Goal: Task Accomplishment & Management: Use online tool/utility

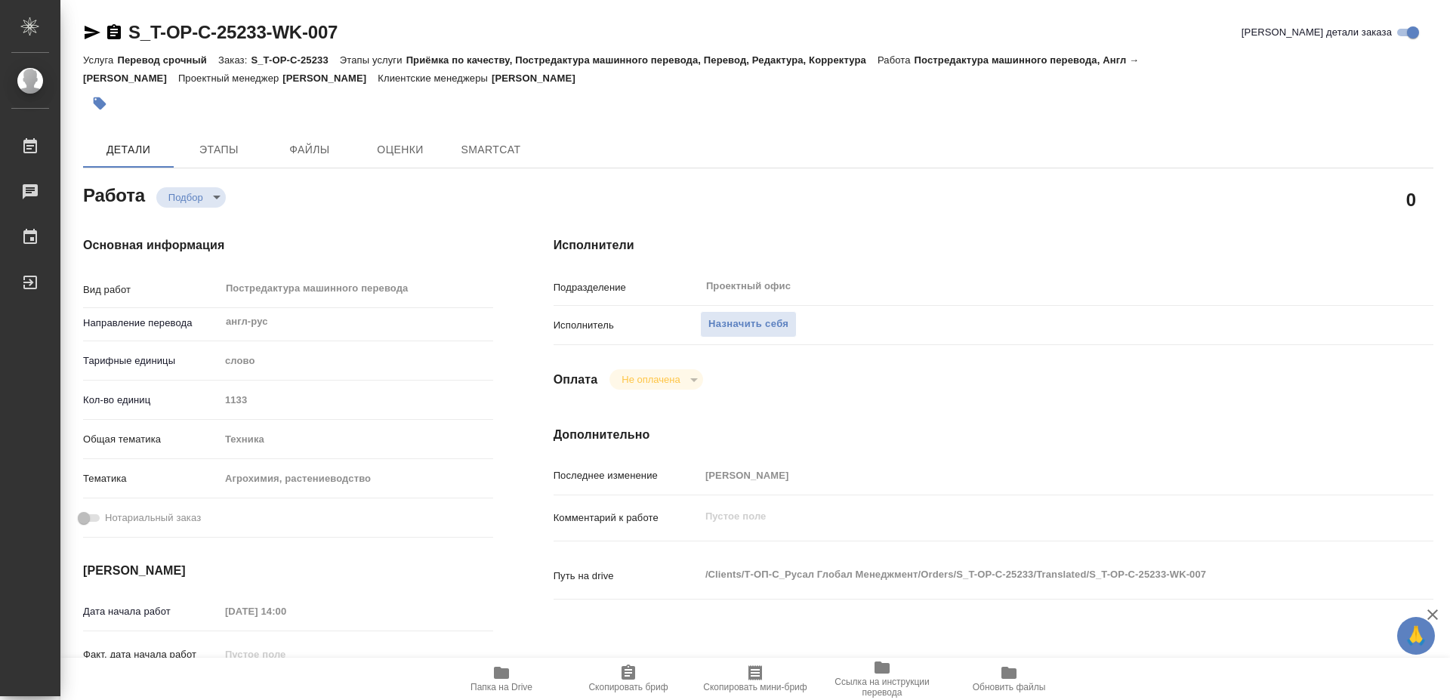
type textarea "x"
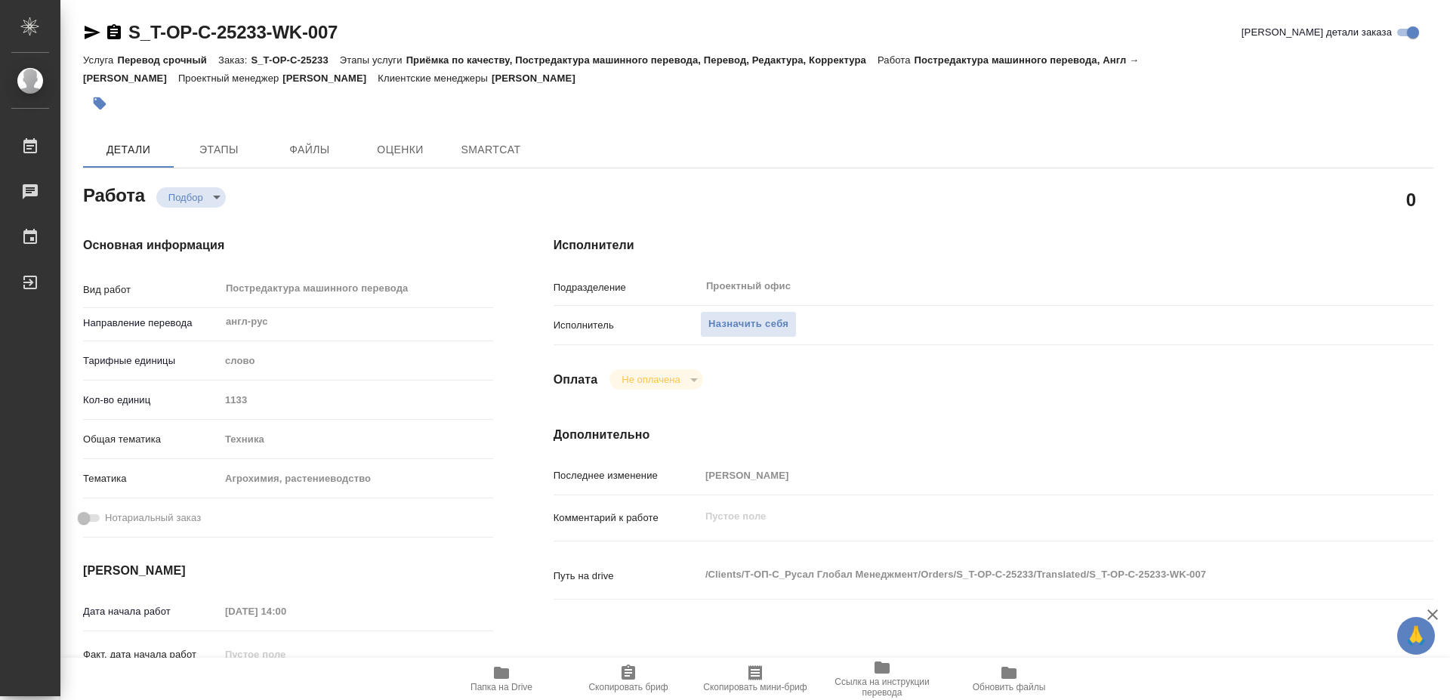
type textarea "x"
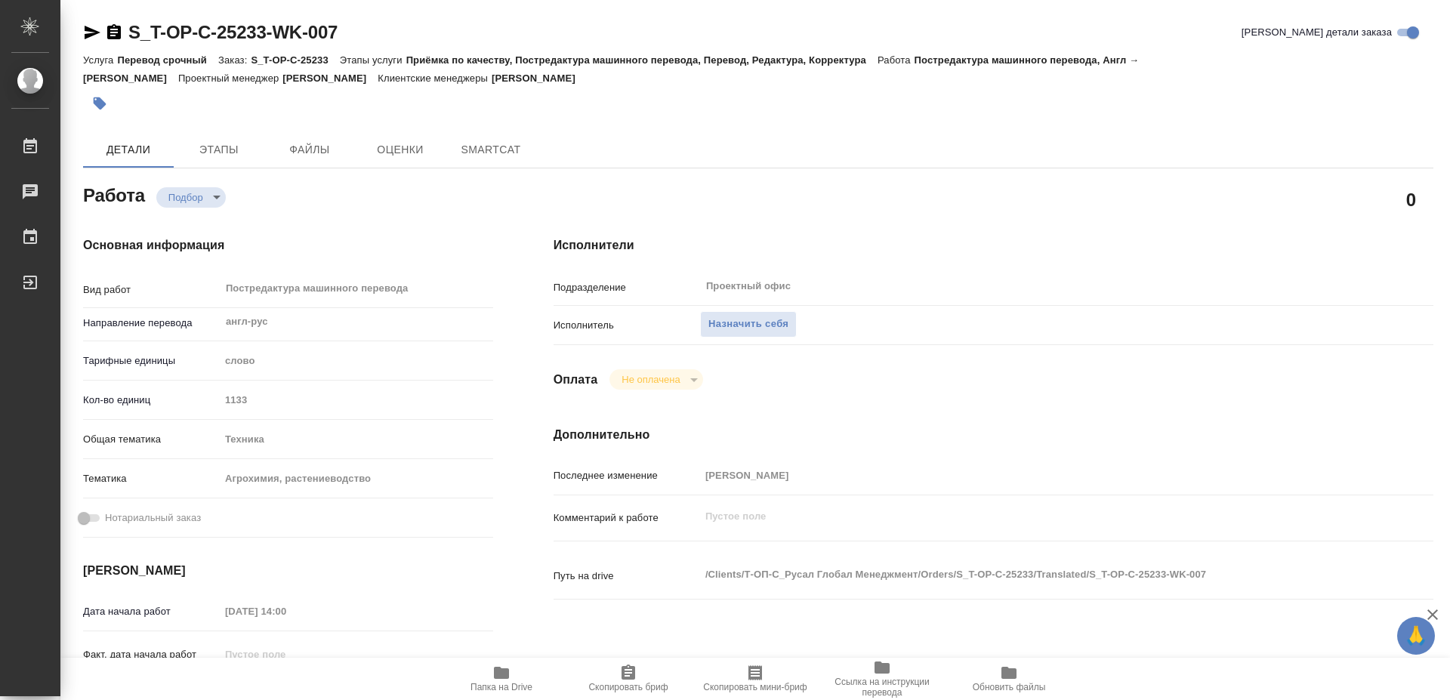
type textarea "x"
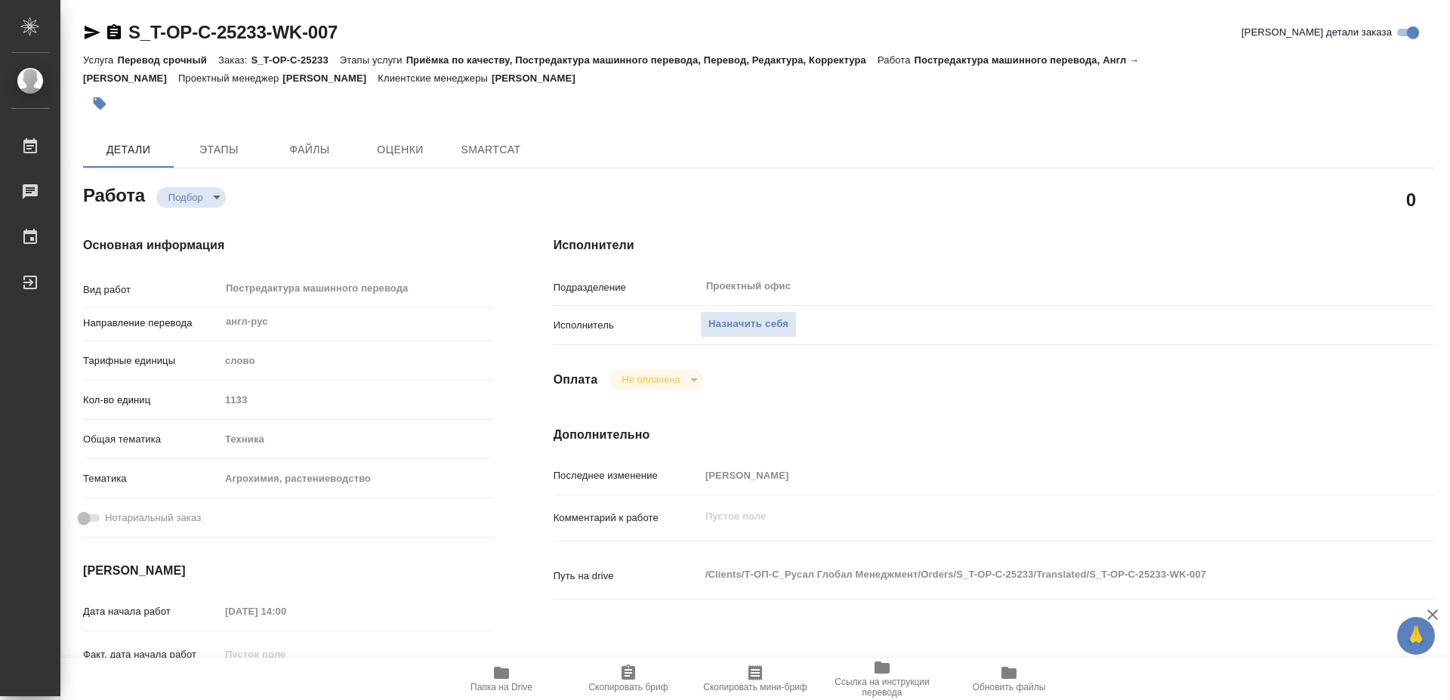
type textarea "x"
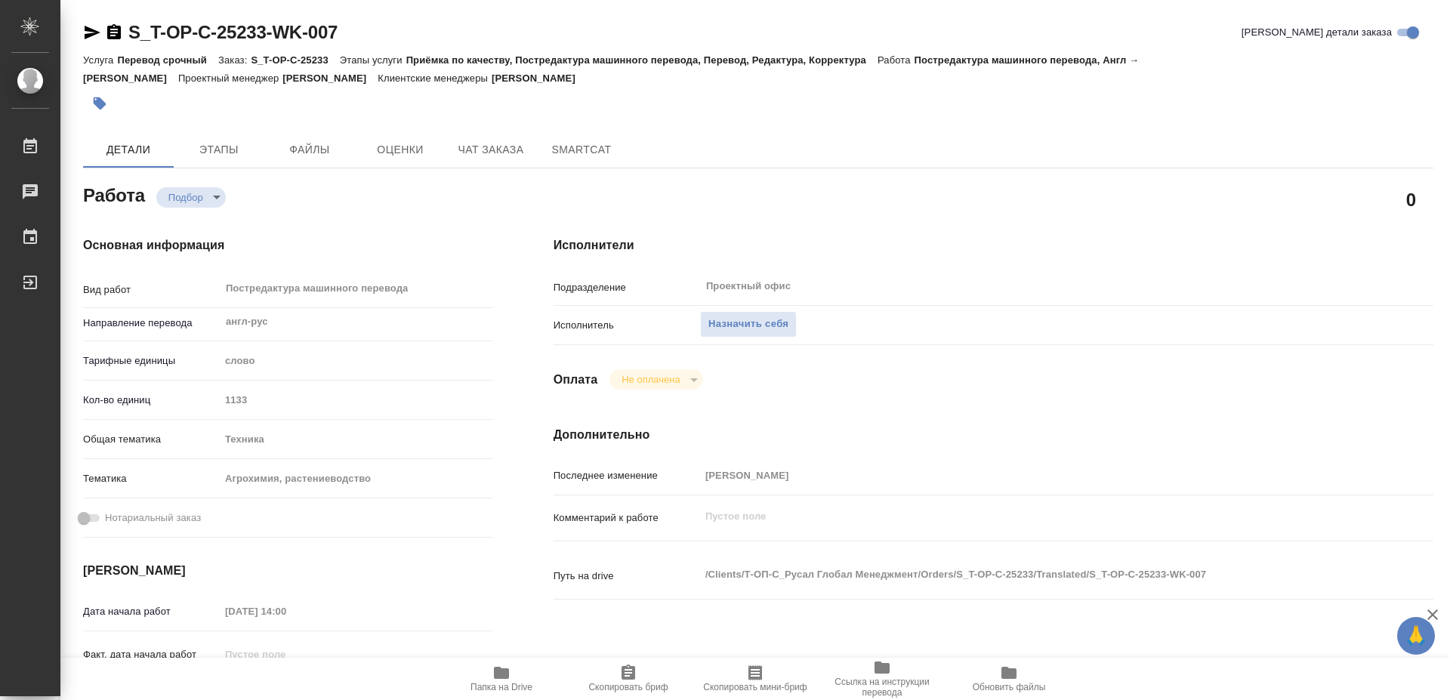
type textarea "x"
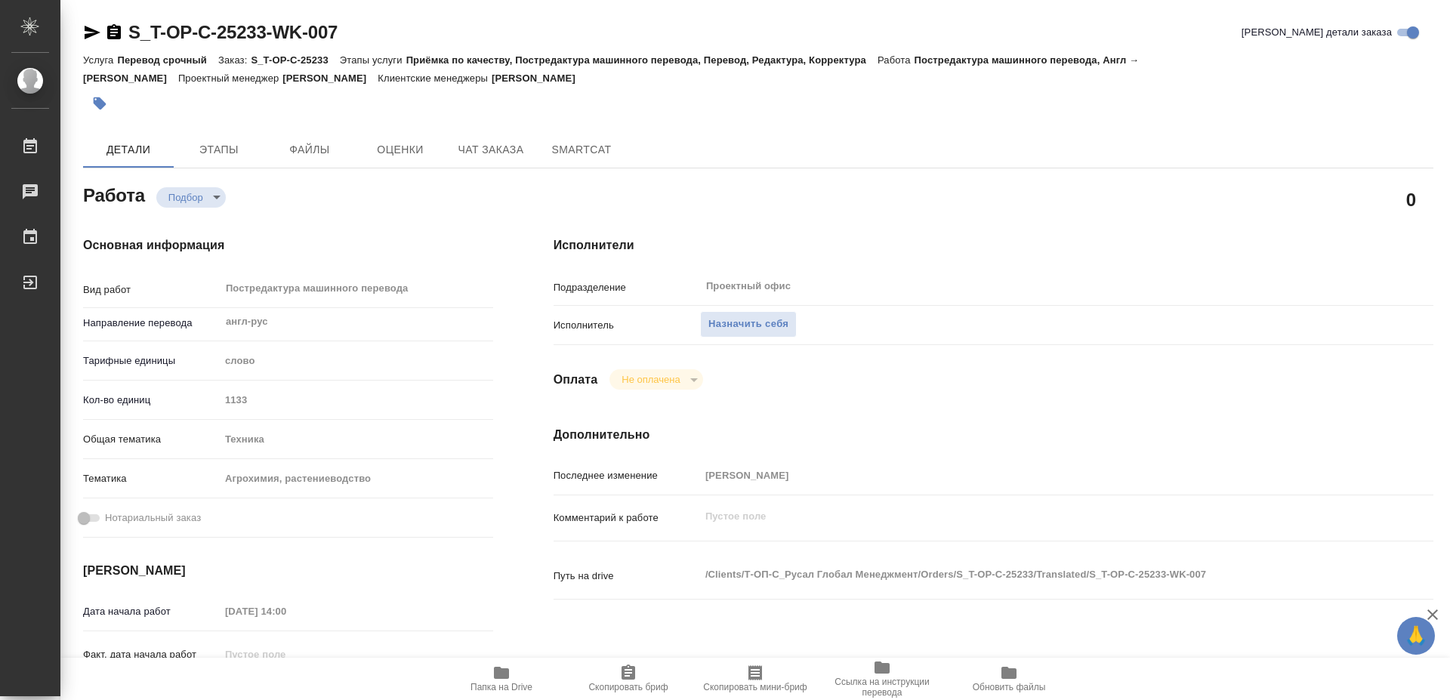
click at [515, 688] on span "Папка на Drive" at bounding box center [502, 687] width 62 height 11
click at [739, 316] on span "Назначить себя" at bounding box center [748, 324] width 80 height 17
type textarea "x"
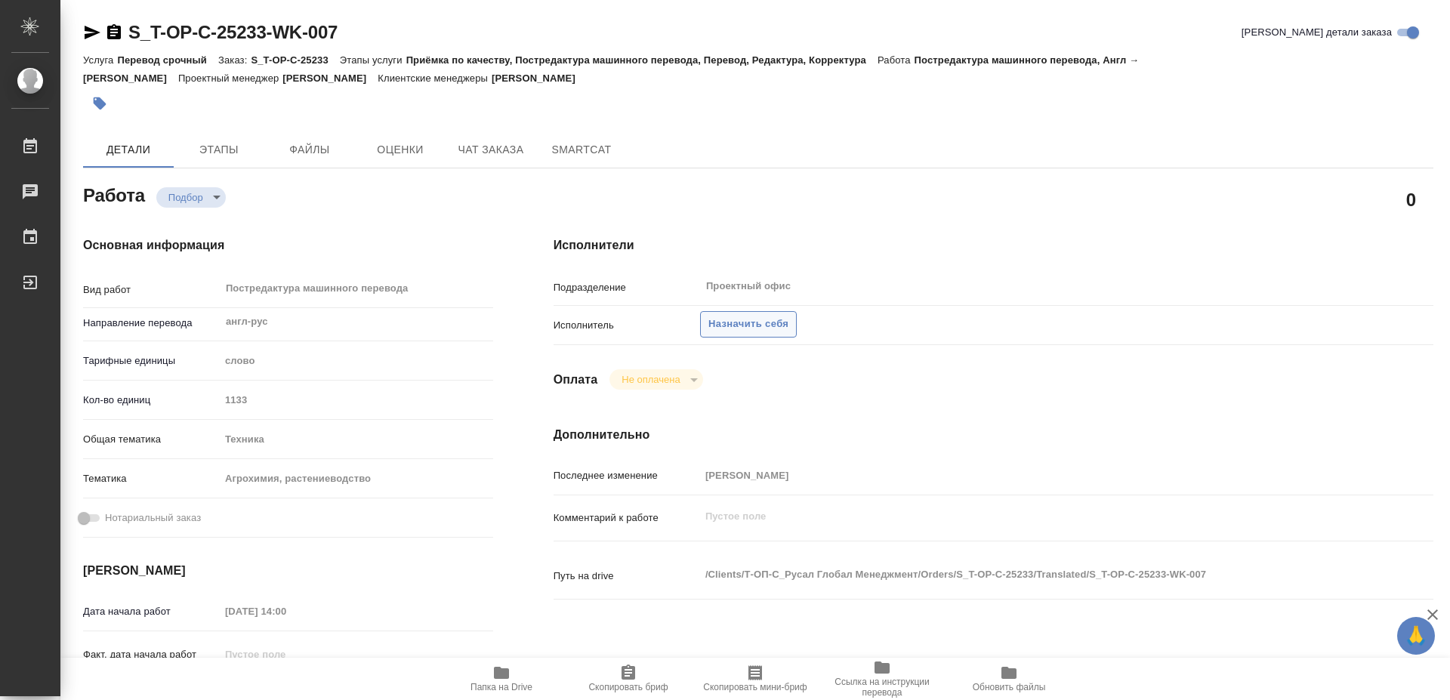
type textarea "x"
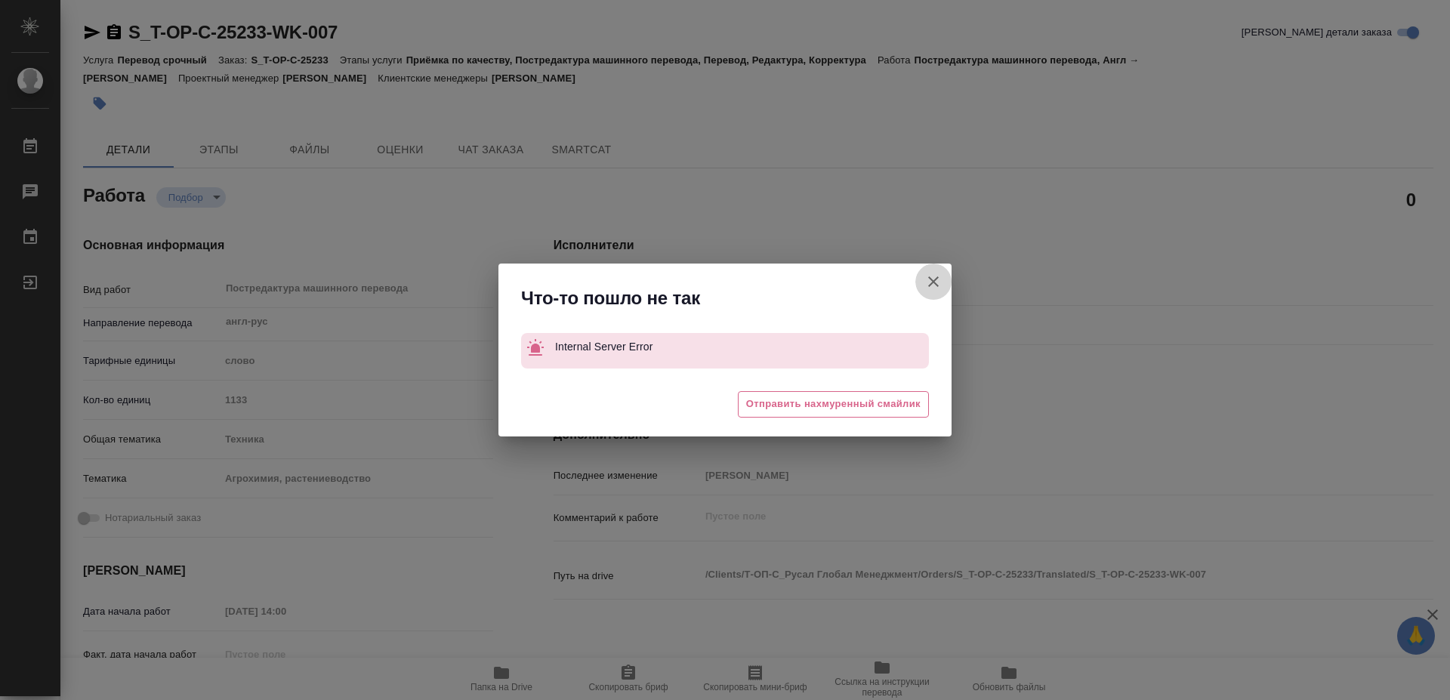
click at [927, 282] on button "[PERSON_NAME] детали заказа" at bounding box center [933, 282] width 36 height 36
type textarea "x"
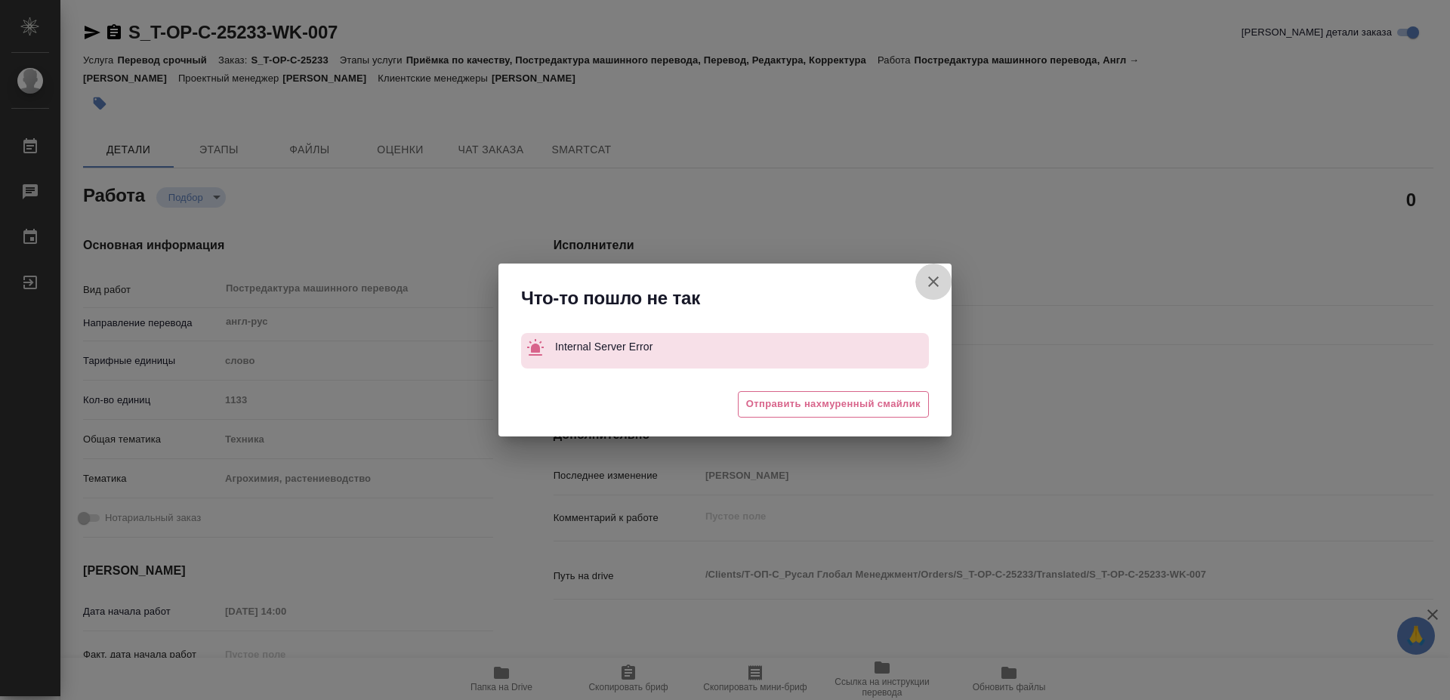
type textarea "x"
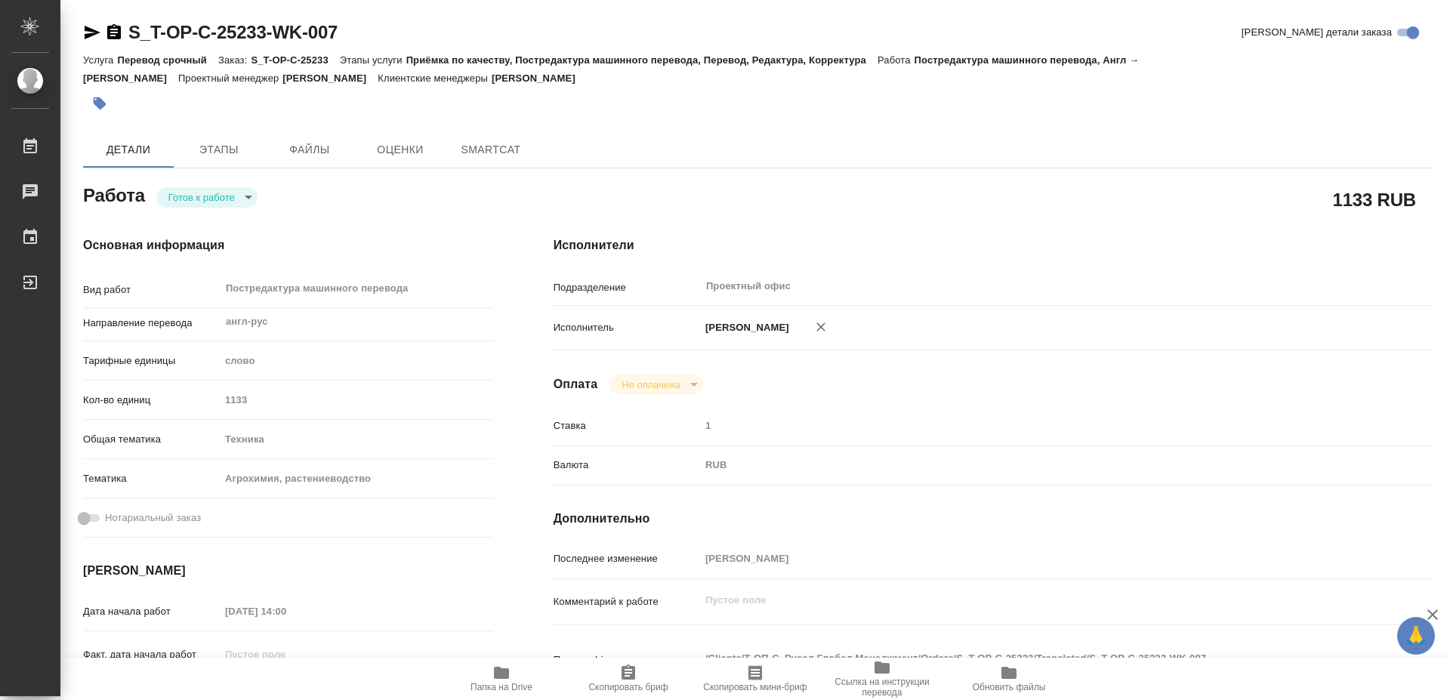
type textarea "x"
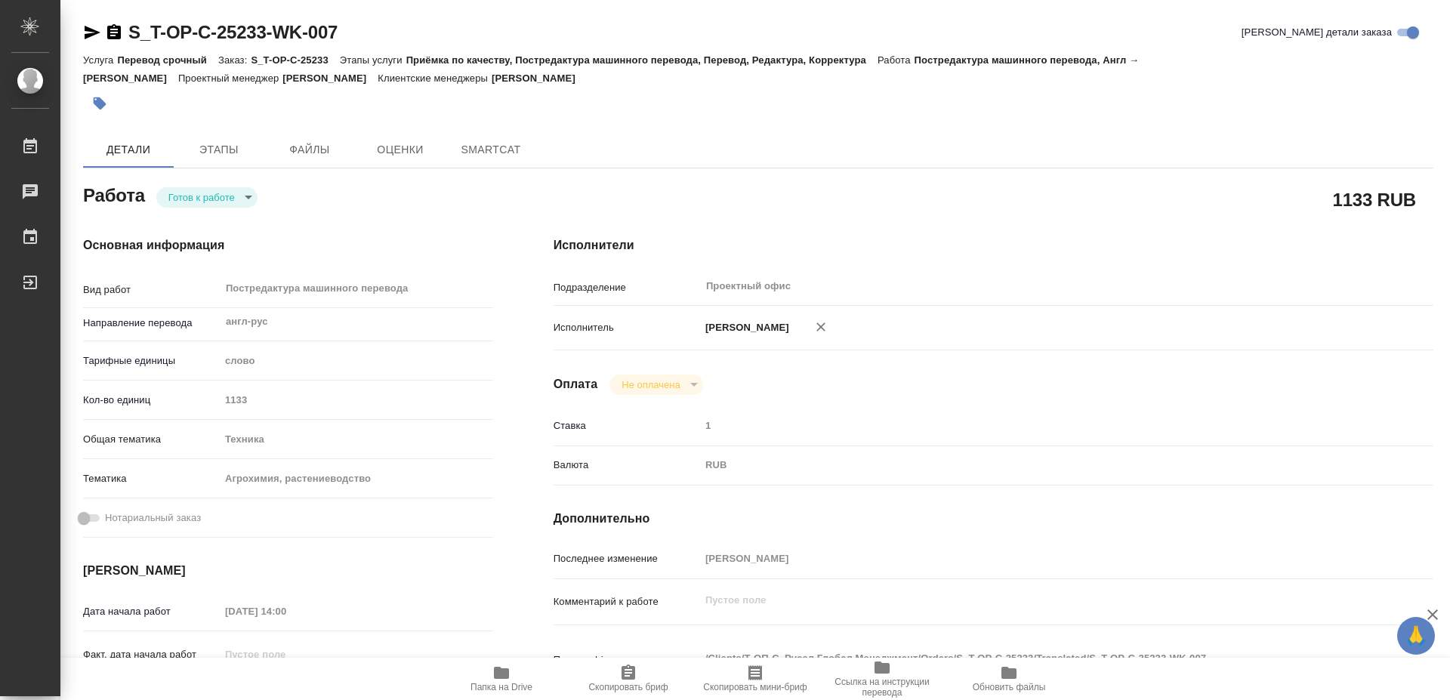
type textarea "x"
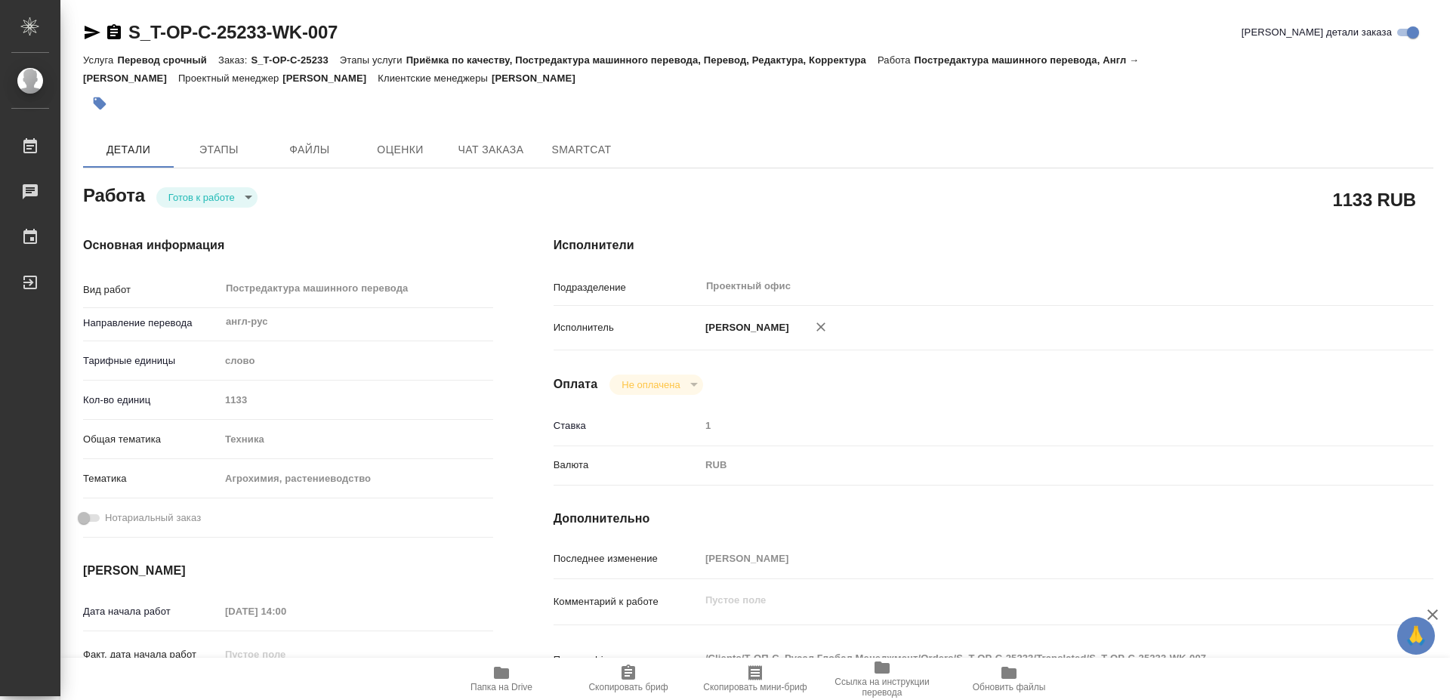
type textarea "x"
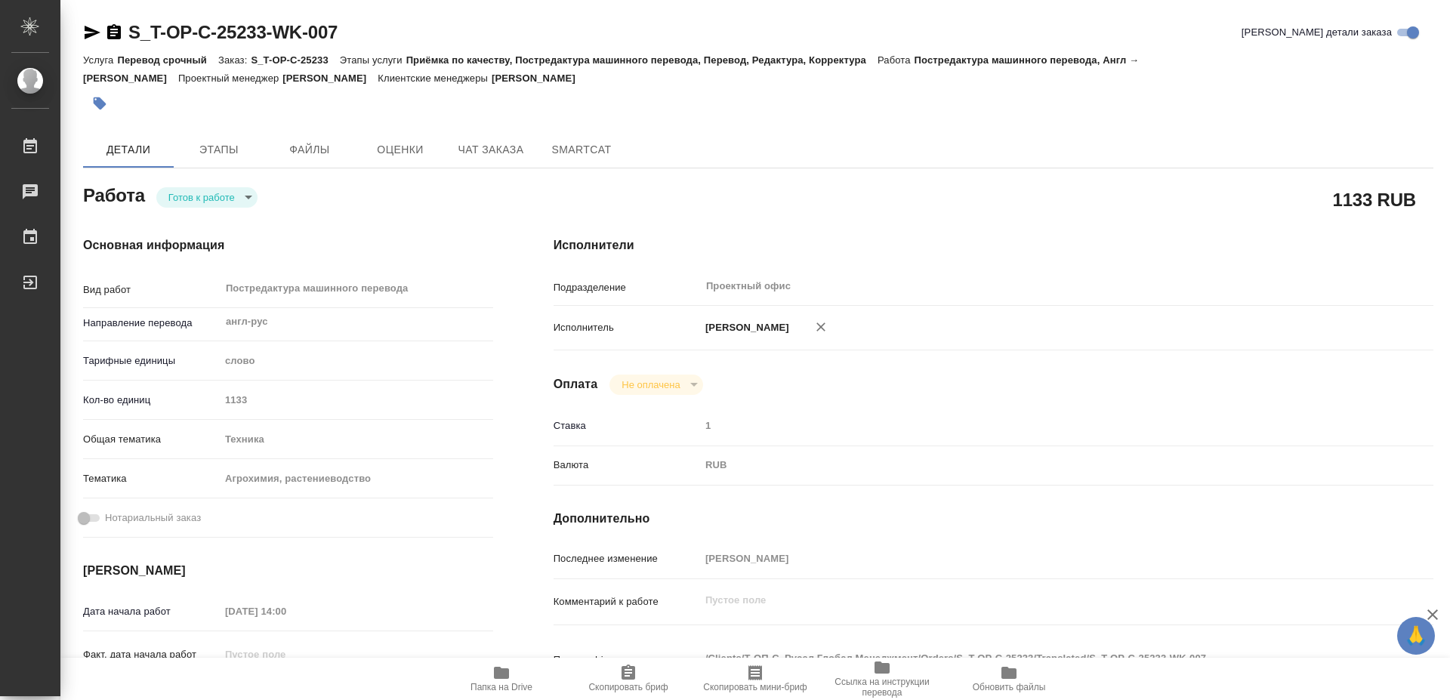
type textarea "x"
